Goal: Task Accomplishment & Management: Use online tool/utility

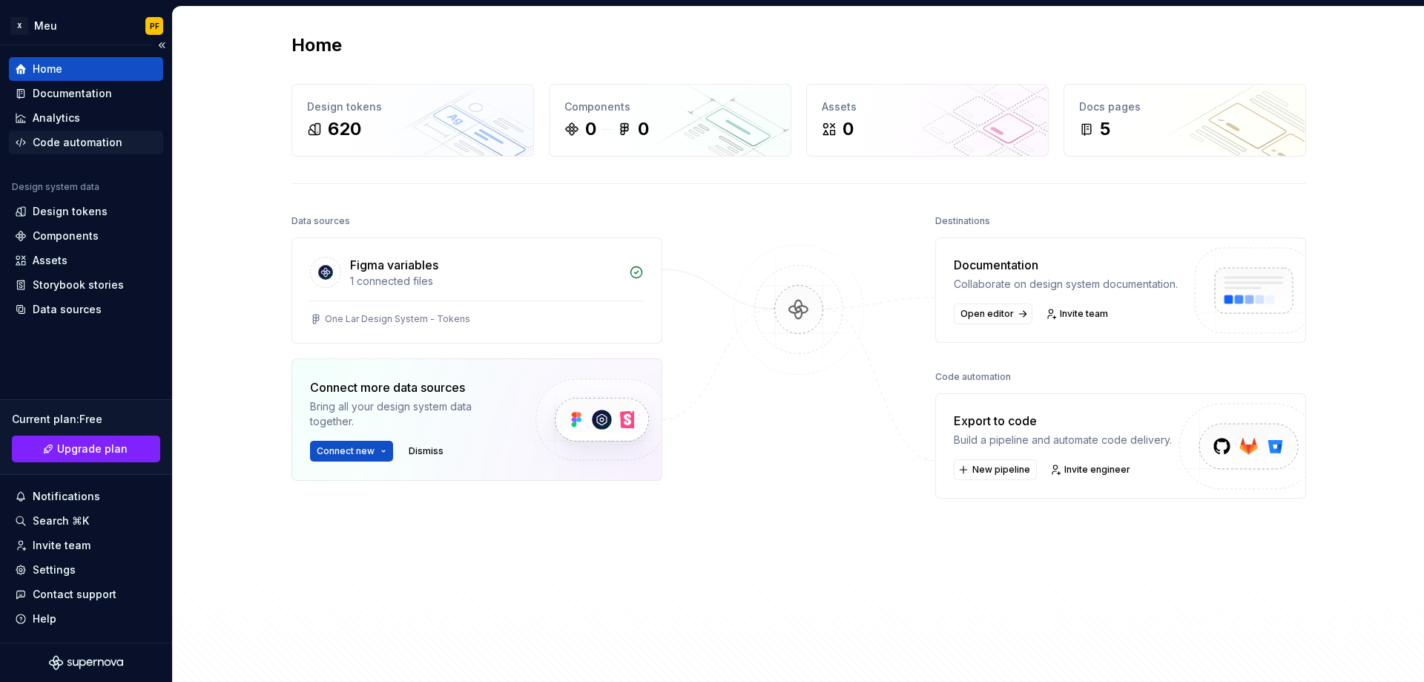
click at [73, 142] on div "Code automation" at bounding box center [78, 142] width 90 height 15
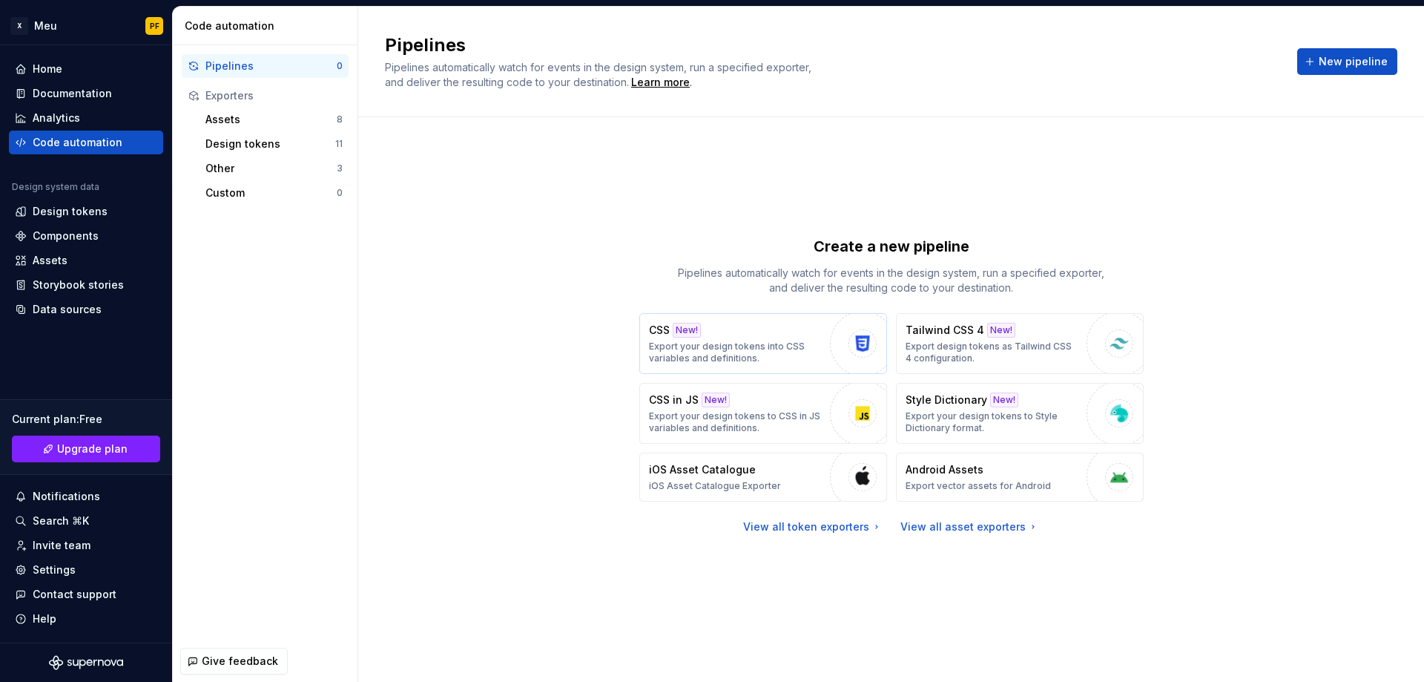
click at [749, 340] on p "Export your design tokens into CSS variables and definitions." at bounding box center [736, 352] width 174 height 24
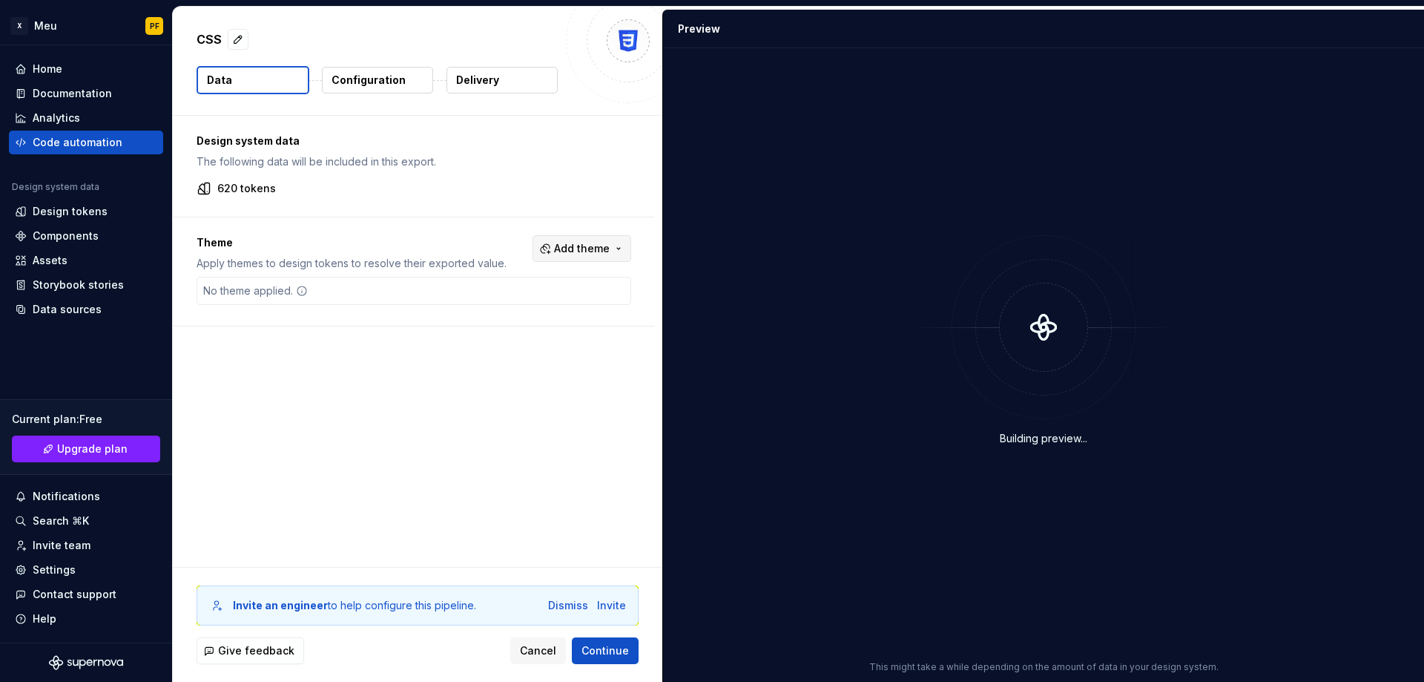
click at [608, 245] on span "Add theme" at bounding box center [582, 248] width 56 height 15
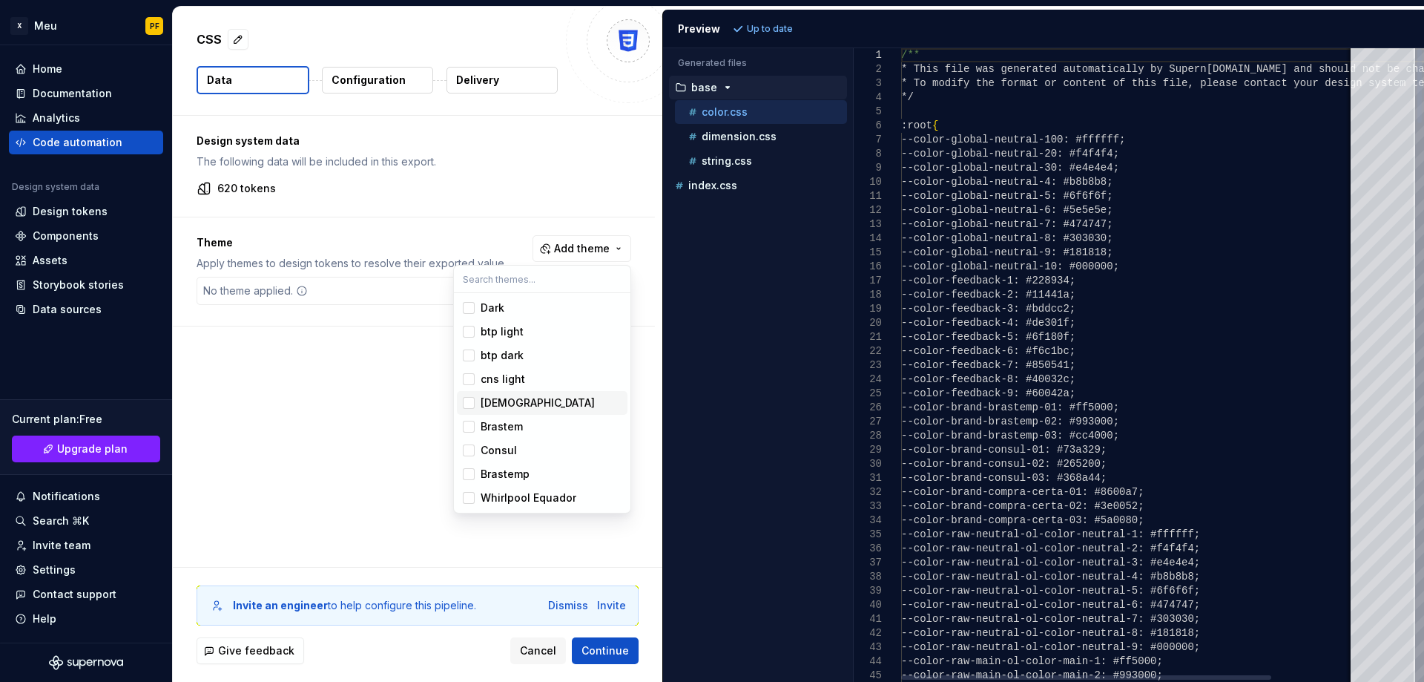
click at [511, 406] on div "[DEMOGRAPHIC_DATA]" at bounding box center [538, 402] width 114 height 15
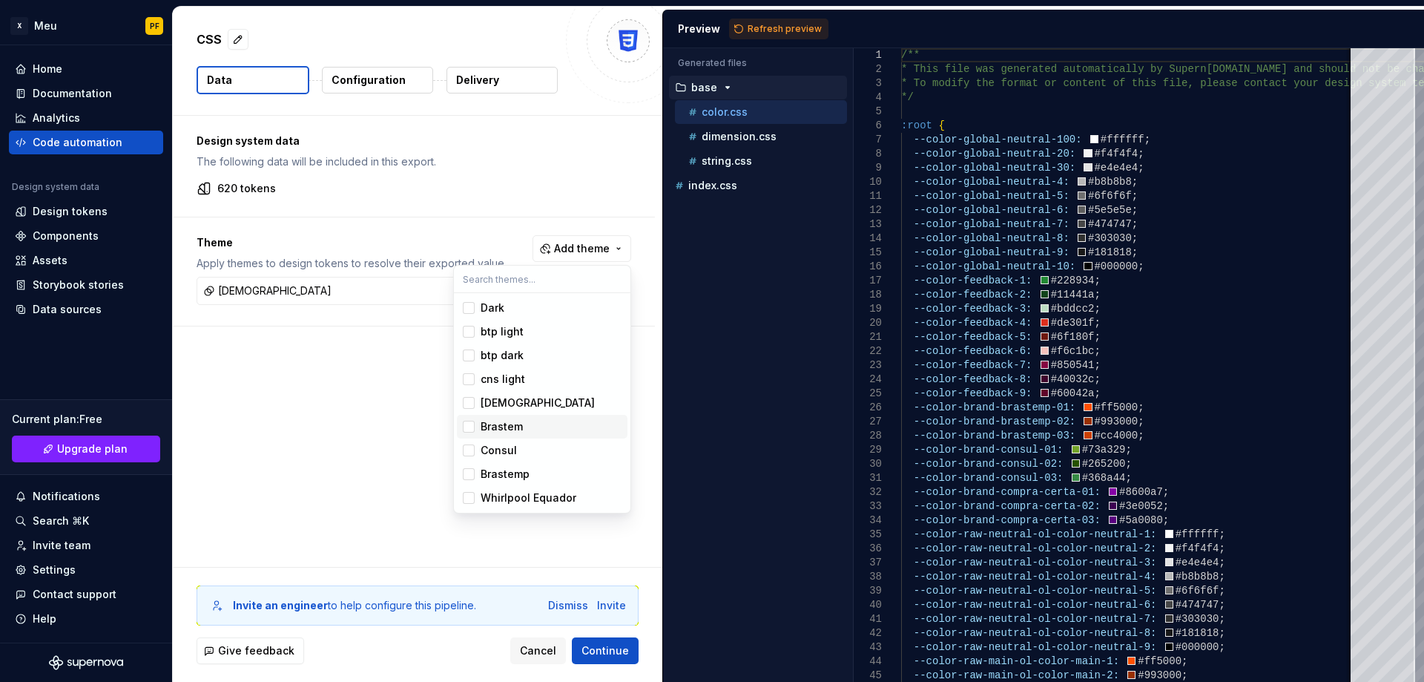
click at [506, 423] on div "Brastem" at bounding box center [502, 426] width 42 height 15
click at [504, 447] on div "Consul" at bounding box center [499, 450] width 36 height 15
click at [503, 475] on div "Brastemp" at bounding box center [505, 473] width 49 height 15
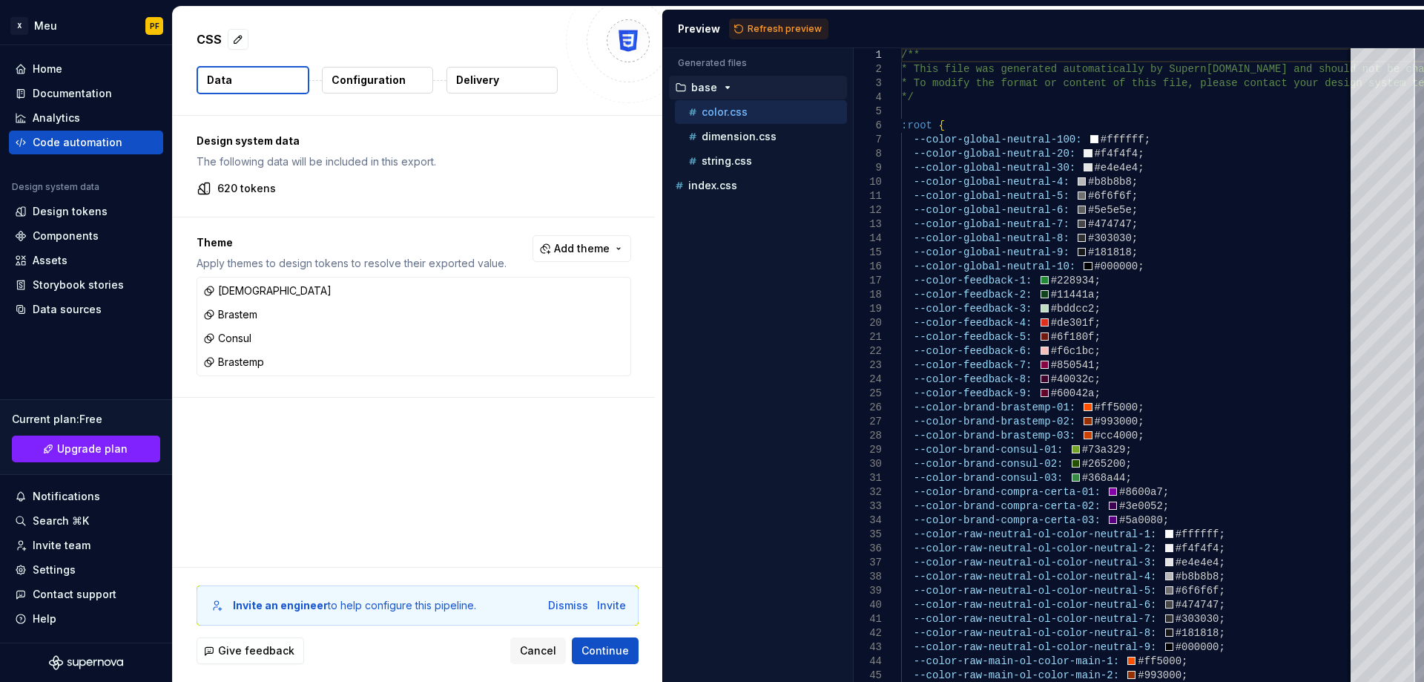
click at [616, 650] on html "X Meu PF Home Documentation Analytics Code automation Design system data Design…" at bounding box center [712, 341] width 1424 height 682
click at [615, 650] on span "Continue" at bounding box center [604, 650] width 47 height 15
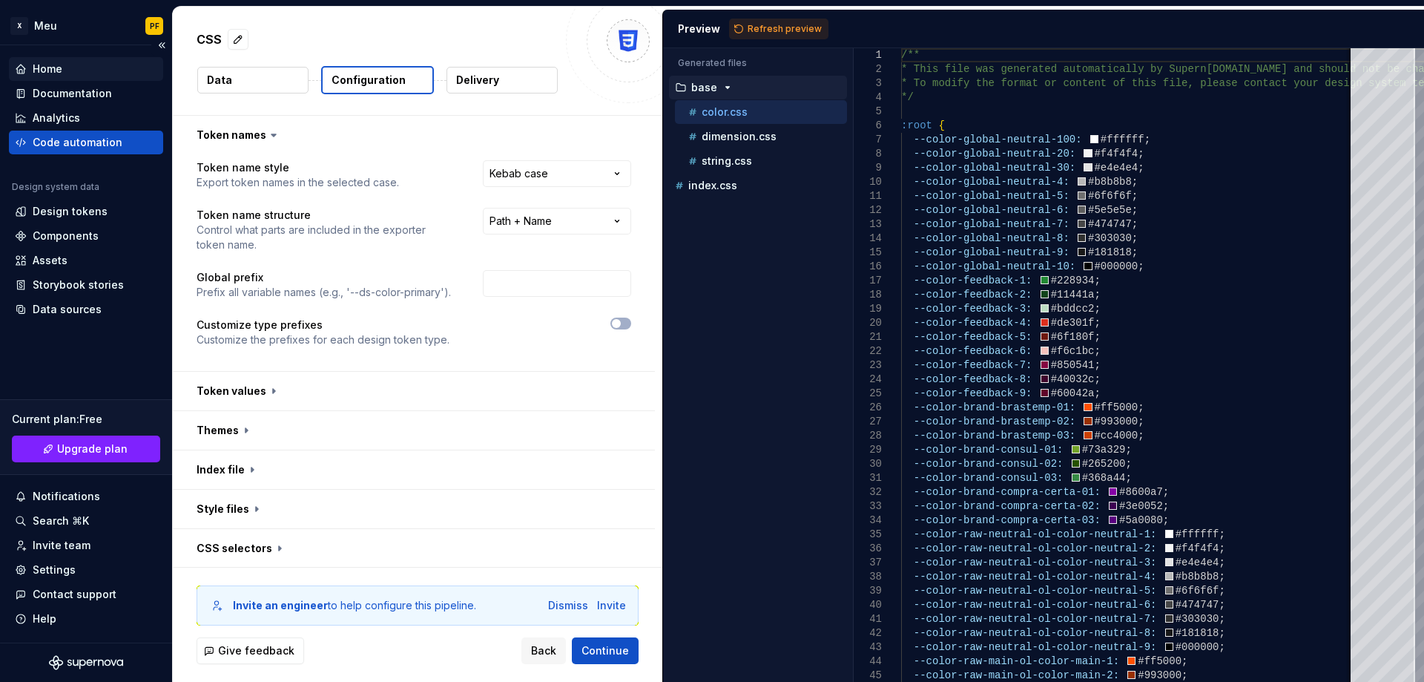
click at [65, 64] on div "Home" at bounding box center [86, 69] width 142 height 15
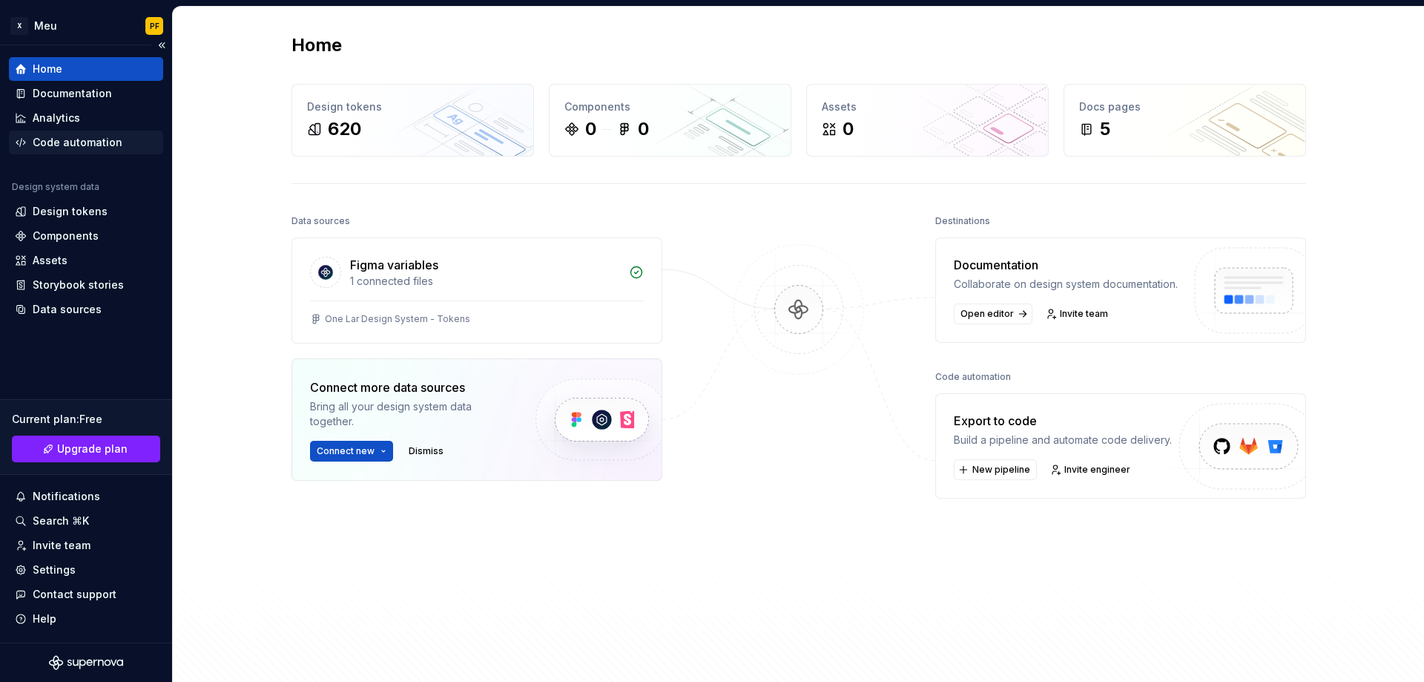
click at [60, 142] on div "Code automation" at bounding box center [78, 142] width 90 height 15
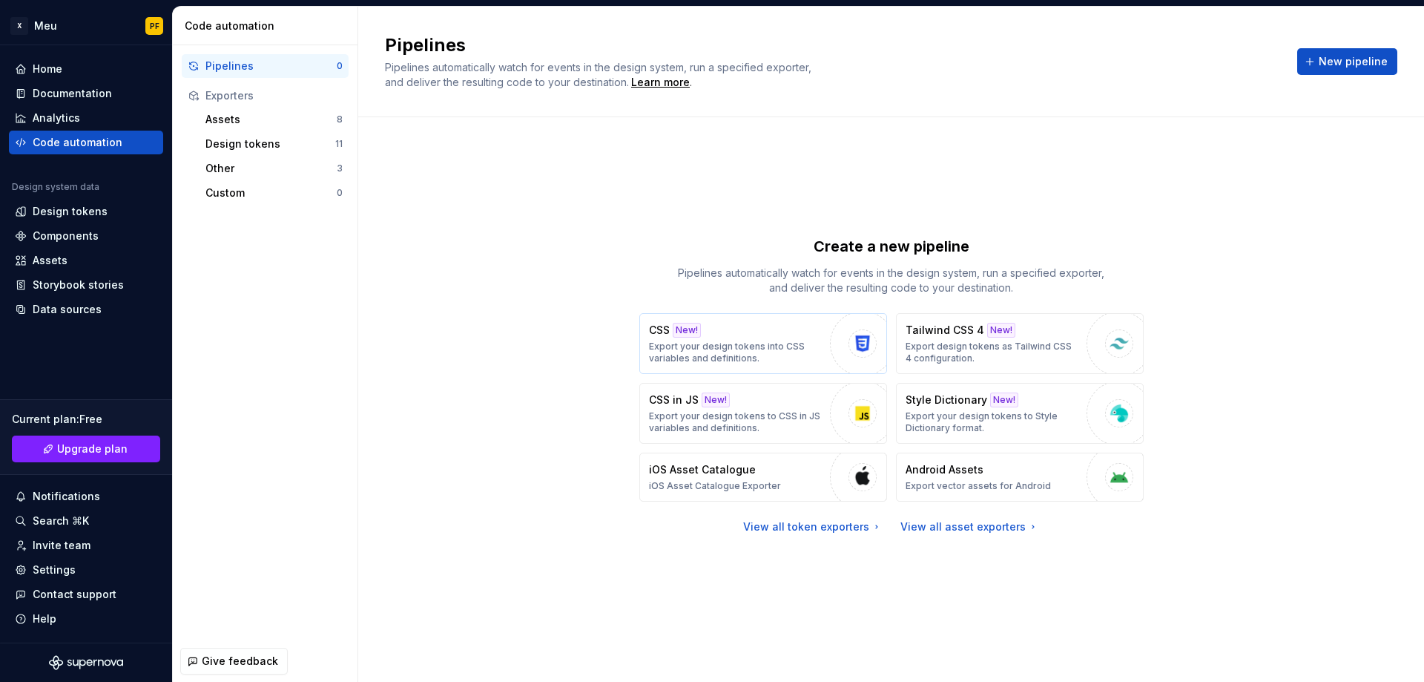
click at [743, 331] on div "CSS New! Export your design tokens into CSS variables and definitions." at bounding box center [736, 344] width 174 height 42
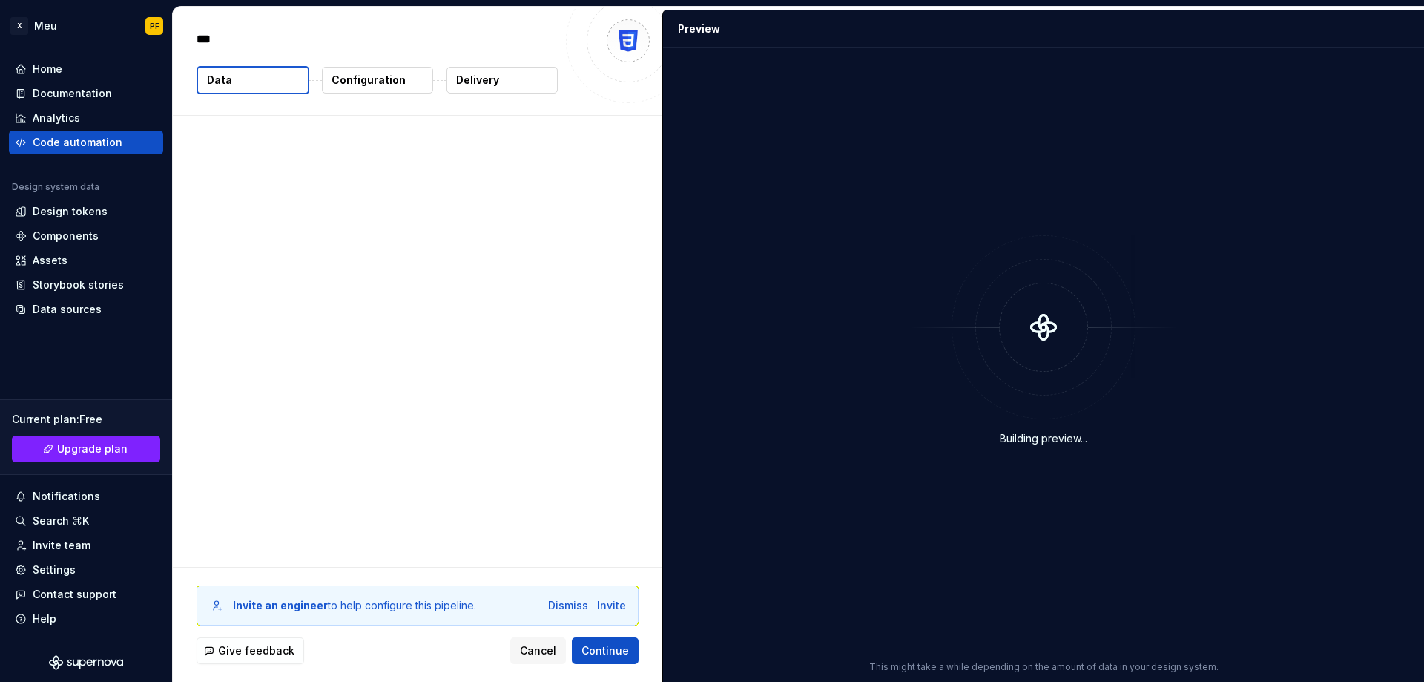
type textarea "*"
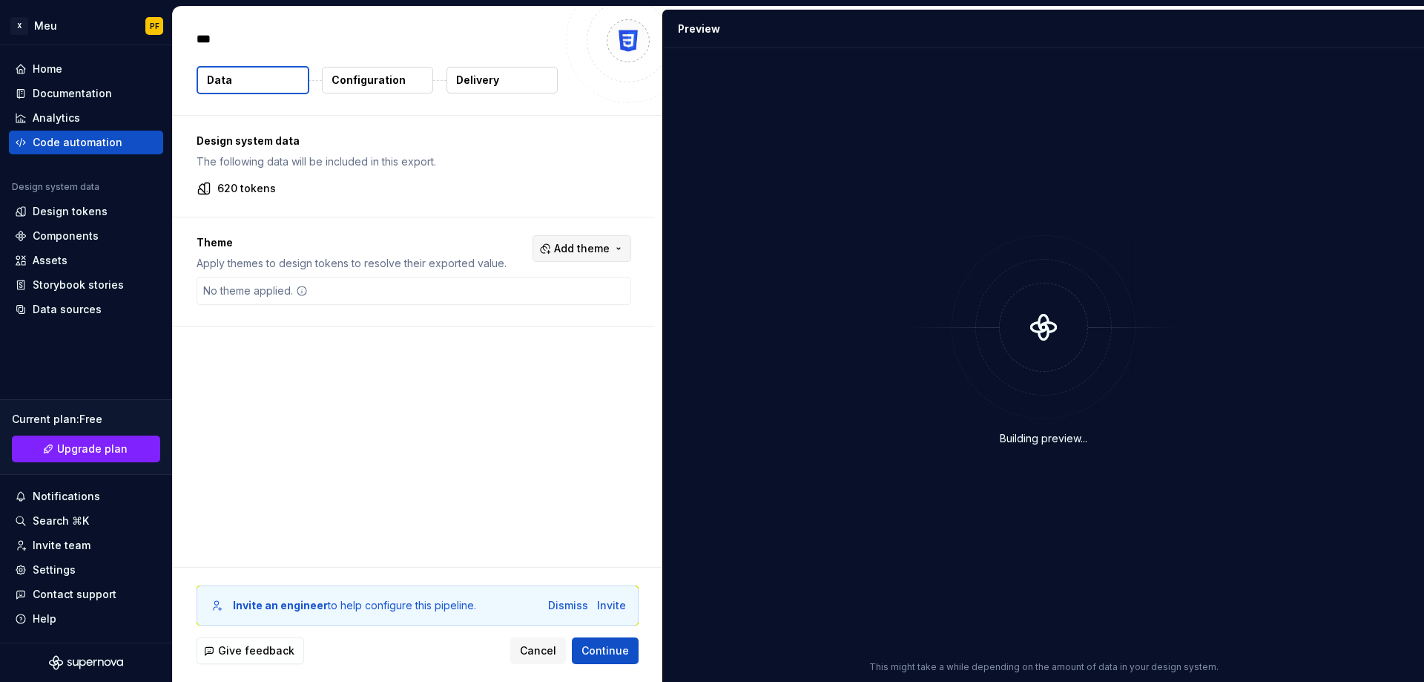
click at [601, 250] on span "Add theme" at bounding box center [582, 248] width 56 height 15
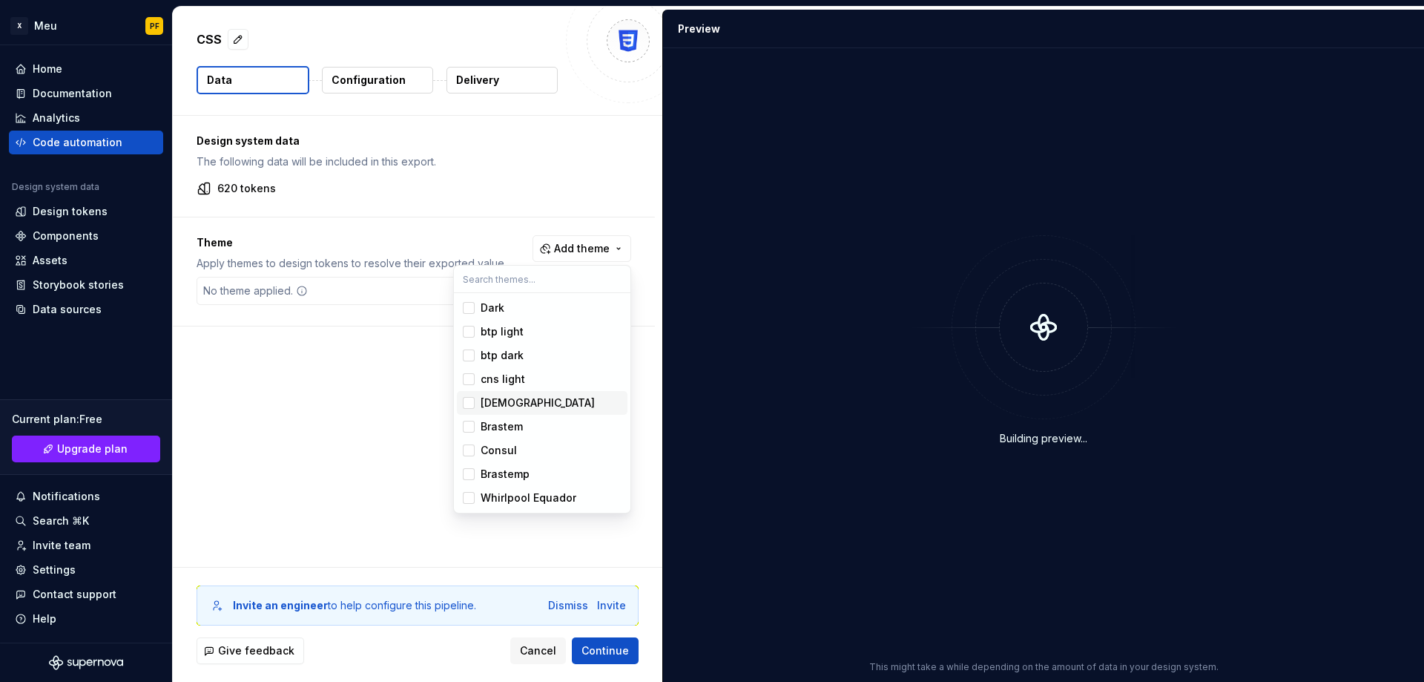
click at [504, 406] on div "[DEMOGRAPHIC_DATA]" at bounding box center [538, 402] width 114 height 15
click at [503, 426] on div "Brastem" at bounding box center [502, 426] width 42 height 15
click at [498, 447] on div "Consul" at bounding box center [499, 450] width 36 height 15
click at [498, 477] on div "Brastemp" at bounding box center [505, 473] width 49 height 15
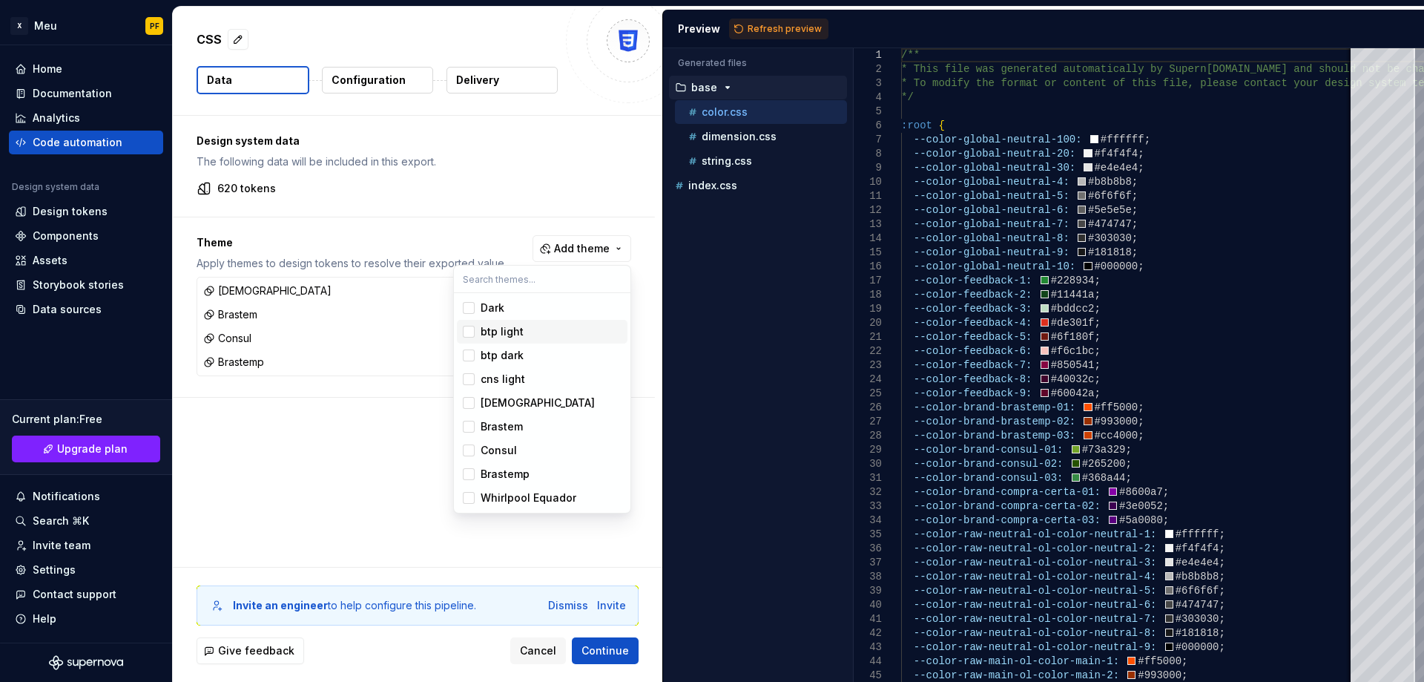
click at [769, 25] on html "X Meu PF Home Documentation Analytics Code automation Design system data Design…" at bounding box center [712, 341] width 1424 height 682
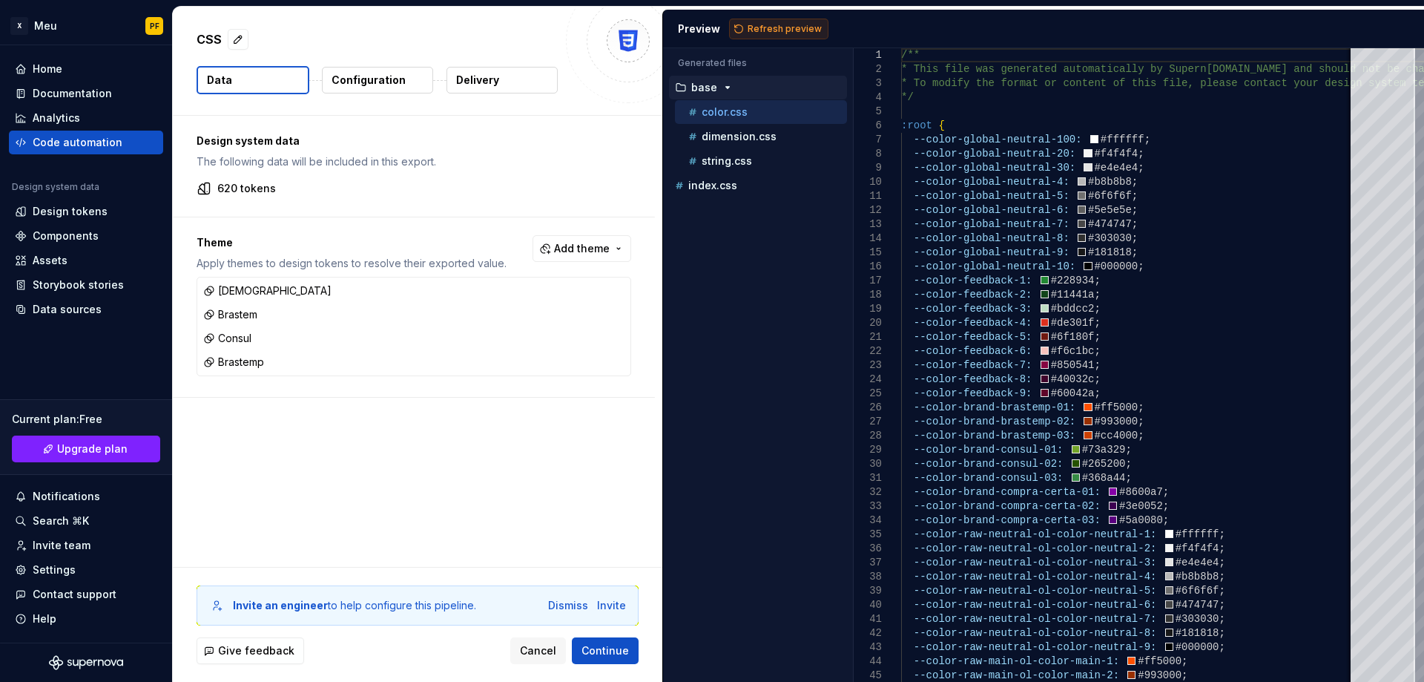
click at [756, 29] on span "Refresh preview" at bounding box center [785, 29] width 74 height 12
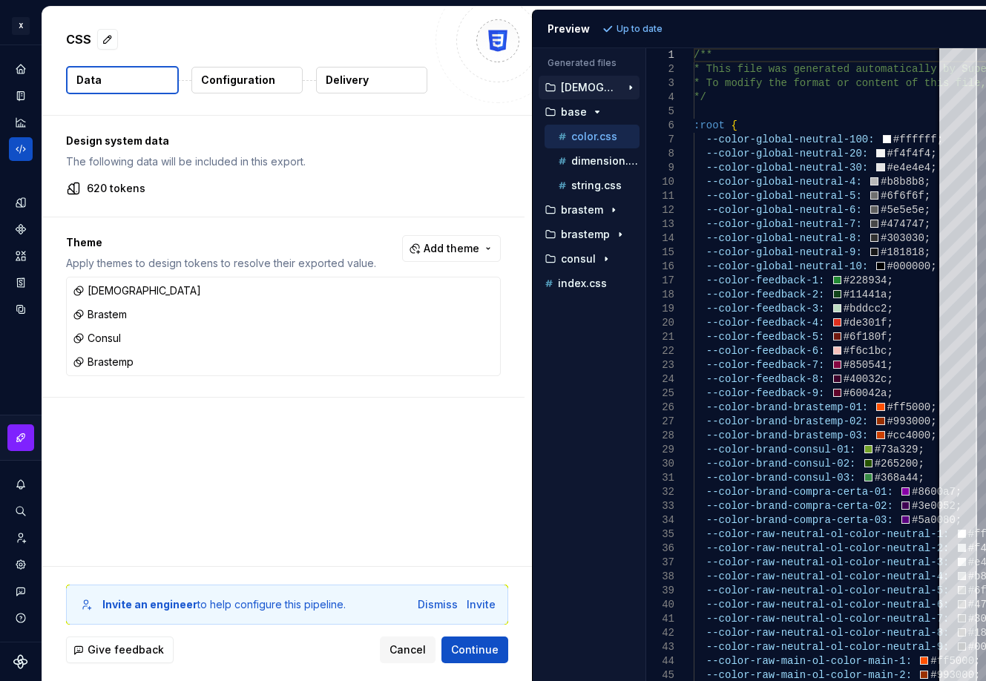
click at [582, 88] on p "[DEMOGRAPHIC_DATA]" at bounding box center [590, 88] width 59 height 12
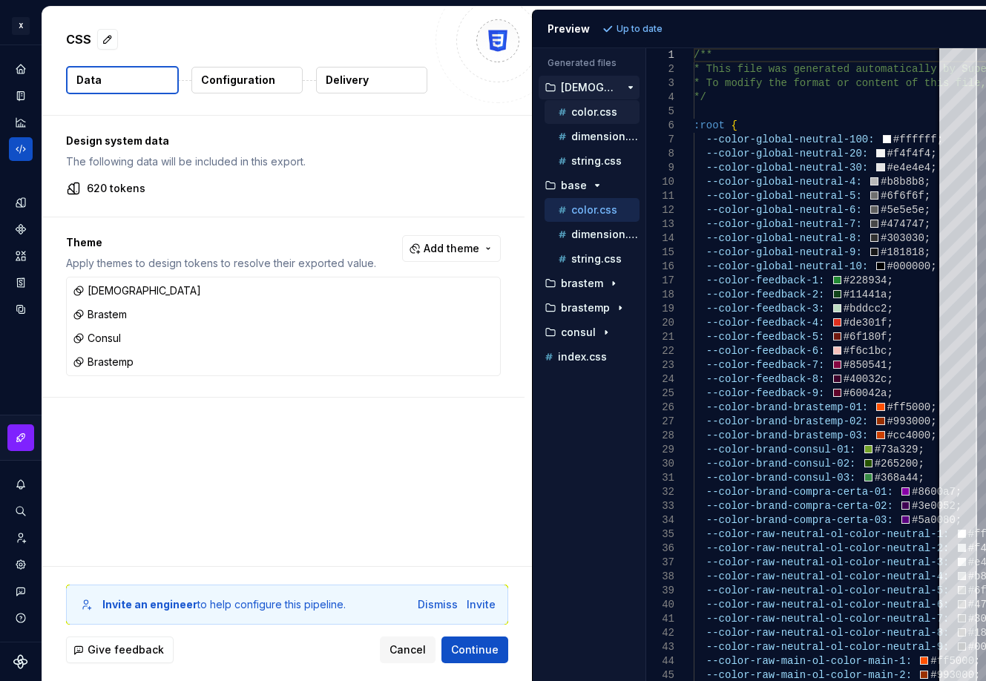
click at [579, 112] on p "color.css" at bounding box center [594, 112] width 46 height 12
type textarea "**********"
